Goal: Information Seeking & Learning: Learn about a topic

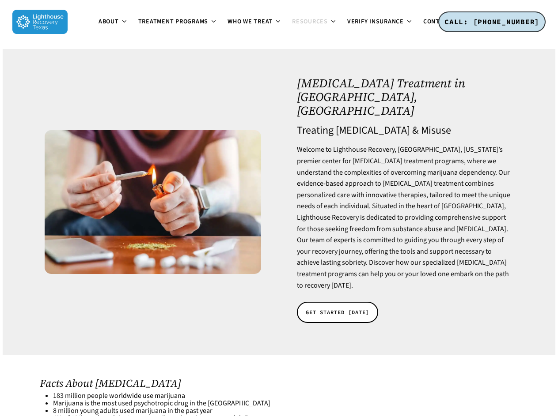
click at [98, 26] on span "About" at bounding box center [108, 21] width 20 height 9
click at [138, 26] on span "Treatment Programs" at bounding box center [173, 21] width 70 height 9
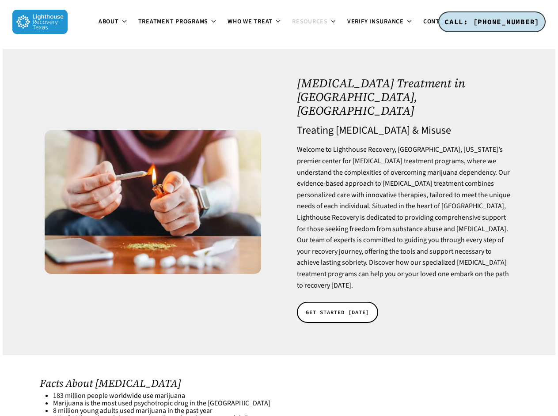
click at [292, 26] on span "Resources" at bounding box center [310, 21] width 36 height 9
